Goal: Information Seeking & Learning: Learn about a topic

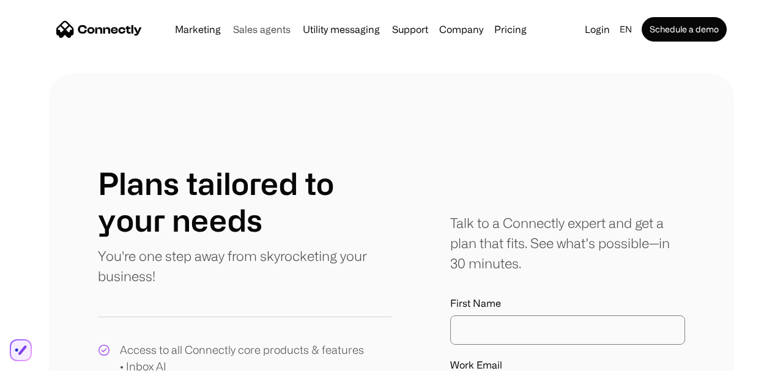
click at [253, 31] on link "Sales agents" at bounding box center [261, 29] width 67 height 10
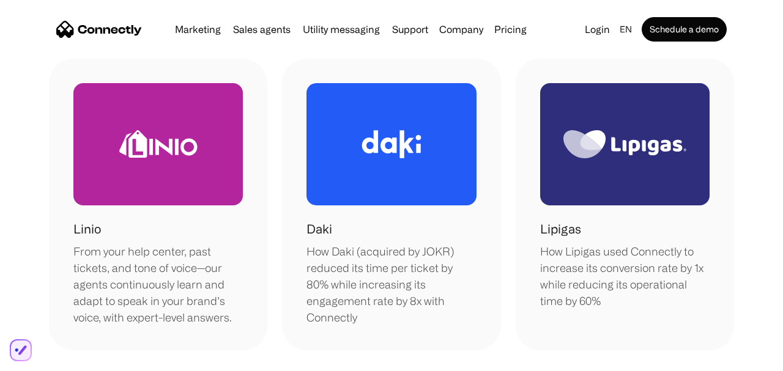
scroll to position [358, 0]
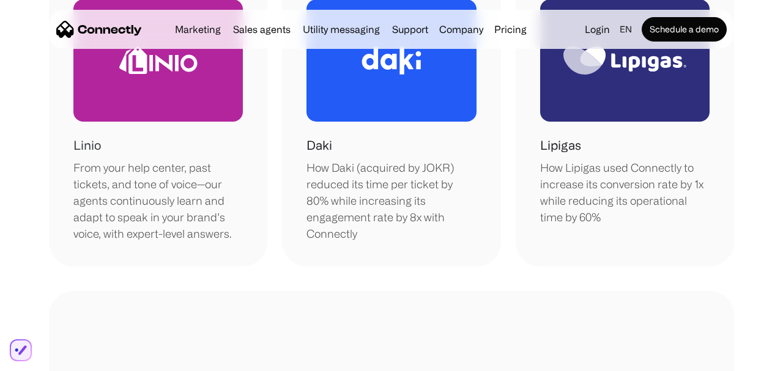
click at [187, 157] on div "Linio From your help center, past tickets, and tone of voice—our agents continu…" at bounding box center [157, 189] width 169 height 106
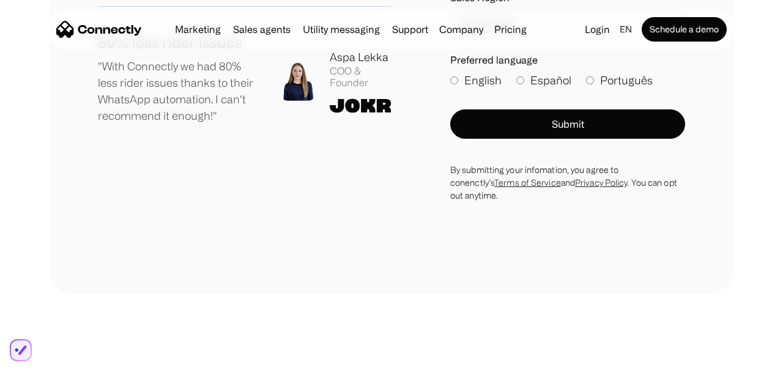
scroll to position [2113, 0]
